Goal: Check status: Check status

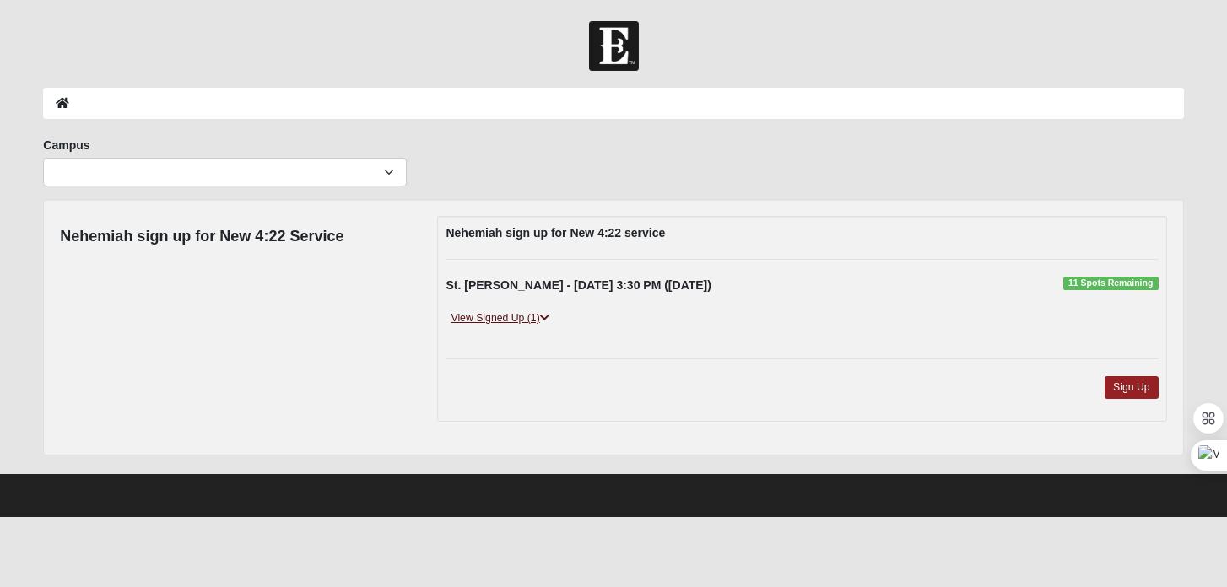
click at [468, 320] on link "View Signed Up (1)" at bounding box center [500, 319] width 108 height 18
click at [504, 321] on link "View Signed Up (1)" at bounding box center [500, 319] width 108 height 18
